Goal: Task Accomplishment & Management: Manage account settings

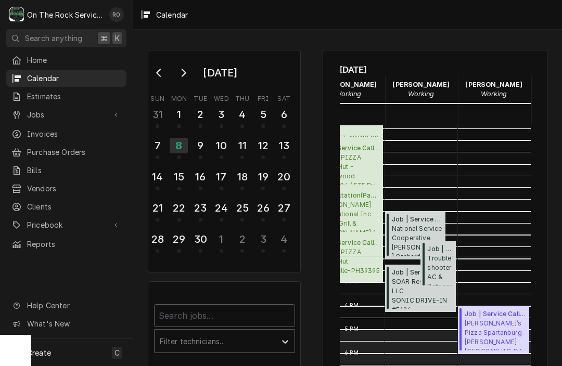
scroll to position [199, 49]
click at [502, 320] on span "Marco’s Pizza Spartanburg Marcos Pizza Boiling Springs / 105 McMillin Rd, Boili…" at bounding box center [494, 335] width 61 height 32
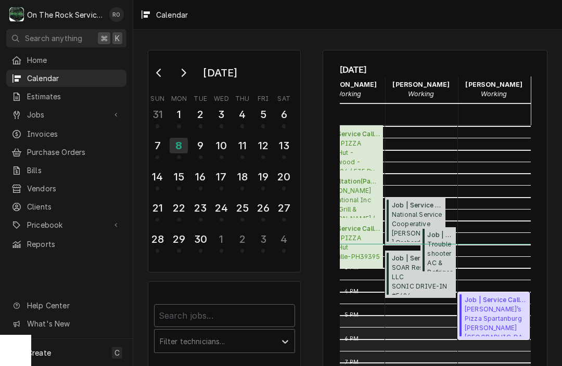
click at [474, 309] on span "Marco’s Pizza Spartanburg Marcos Pizza Boiling Springs / 105 McMillin Rd, Boili…" at bounding box center [494, 321] width 61 height 32
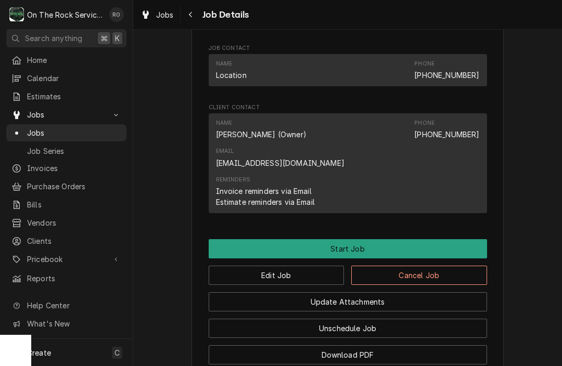
scroll to position [691, 0]
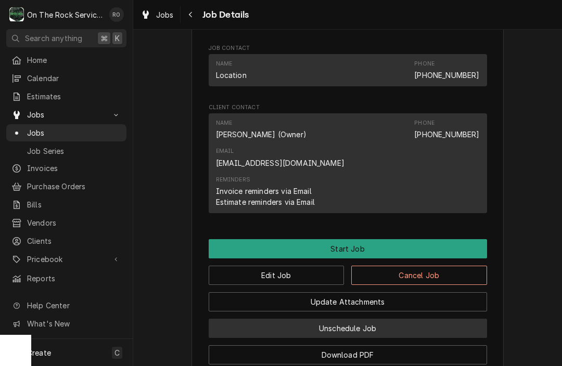
click at [303, 319] on button "Unschedule Job" at bounding box center [348, 328] width 278 height 19
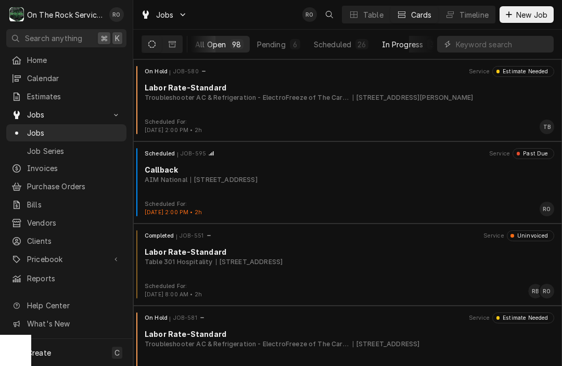
scroll to position [0, 1]
click at [342, 38] on button "Scheduled 26" at bounding box center [341, 44] width 67 height 17
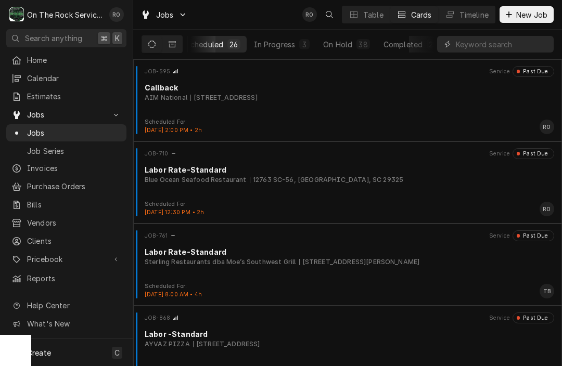
scroll to position [0, 132]
click at [331, 44] on div "On Hold" at bounding box center [334, 44] width 29 height 11
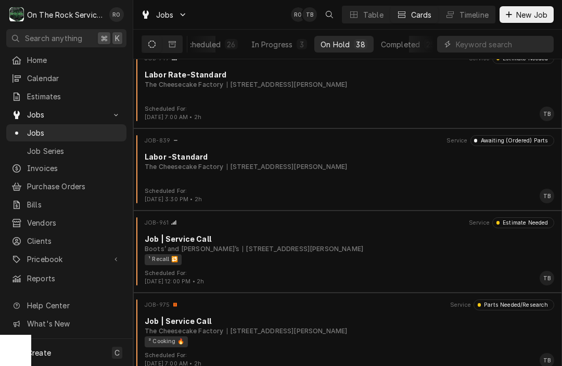
scroll to position [1000, 0]
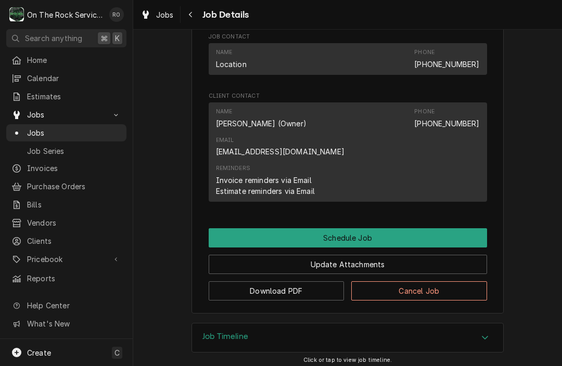
scroll to position [596, 0]
